Goal: Task Accomplishment & Management: Use online tool/utility

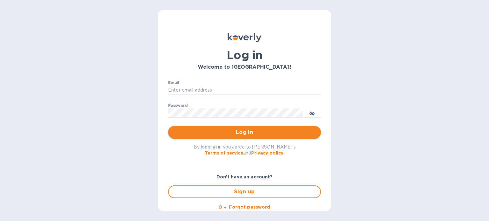
type input "[EMAIL_ADDRESS][DOMAIN_NAME]"
click at [253, 136] on span "Log in" at bounding box center [244, 133] width 143 height 8
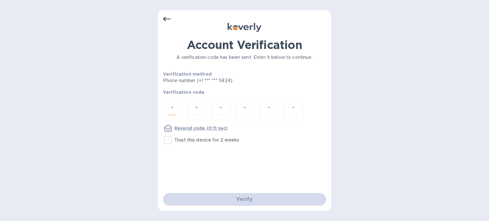
click at [176, 108] on input "number" at bounding box center [173, 110] width 8 height 12
click at [171, 139] on input "Trust this device for 2 weeks" at bounding box center [167, 140] width 13 height 13
checkbox input "true"
click at [177, 106] on div at bounding box center [172, 109] width 19 height 23
type input "5"
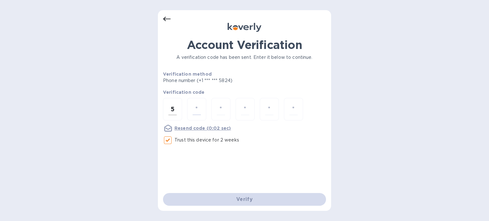
type input "0"
type input "4"
type input "3"
type input "0"
type input "9"
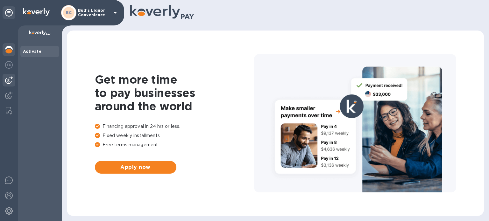
click at [9, 82] on img at bounding box center [9, 80] width 8 height 8
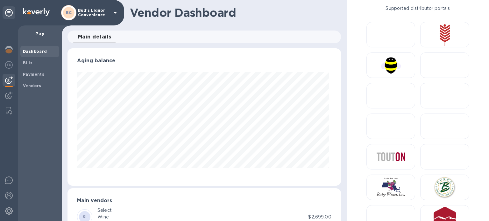
scroll to position [138, 271]
click at [42, 67] on div "Bills" at bounding box center [39, 62] width 39 height 11
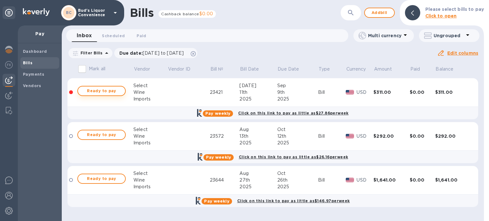
click at [111, 92] on span "Ready to pay" at bounding box center [101, 91] width 37 height 8
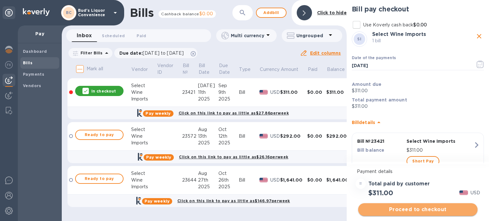
click at [424, 211] on span "Proceed to checkout" at bounding box center [418, 210] width 109 height 8
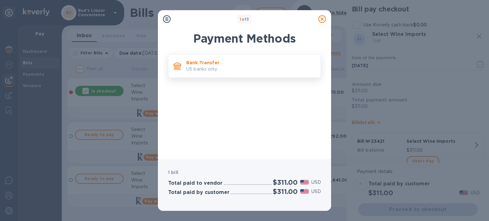
click at [242, 69] on p "US banks only." at bounding box center [250, 69] width 129 height 7
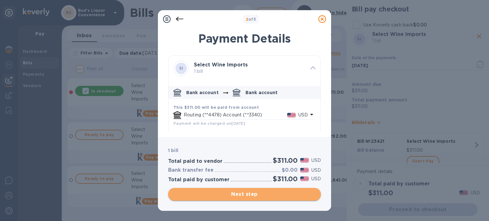
click at [274, 198] on span "Next step" at bounding box center [244, 195] width 143 height 8
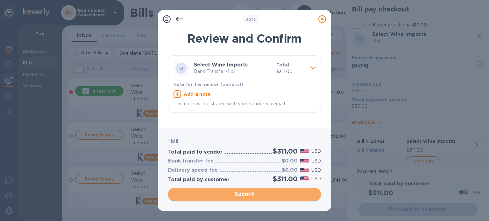
click at [274, 198] on span "Submit" at bounding box center [244, 195] width 143 height 8
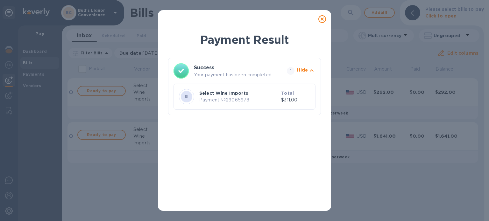
click at [320, 20] on icon at bounding box center [323, 19] width 8 height 8
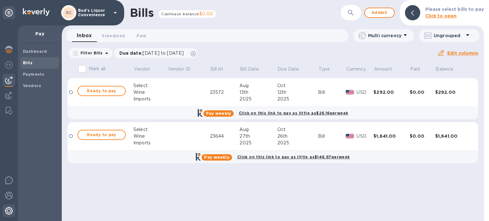
click at [6, 207] on img at bounding box center [9, 211] width 8 height 8
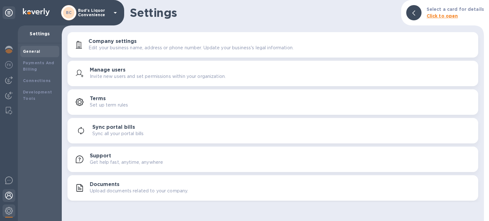
click at [10, 196] on img at bounding box center [9, 196] width 8 height 8
